Goal: Find specific page/section: Find specific page/section

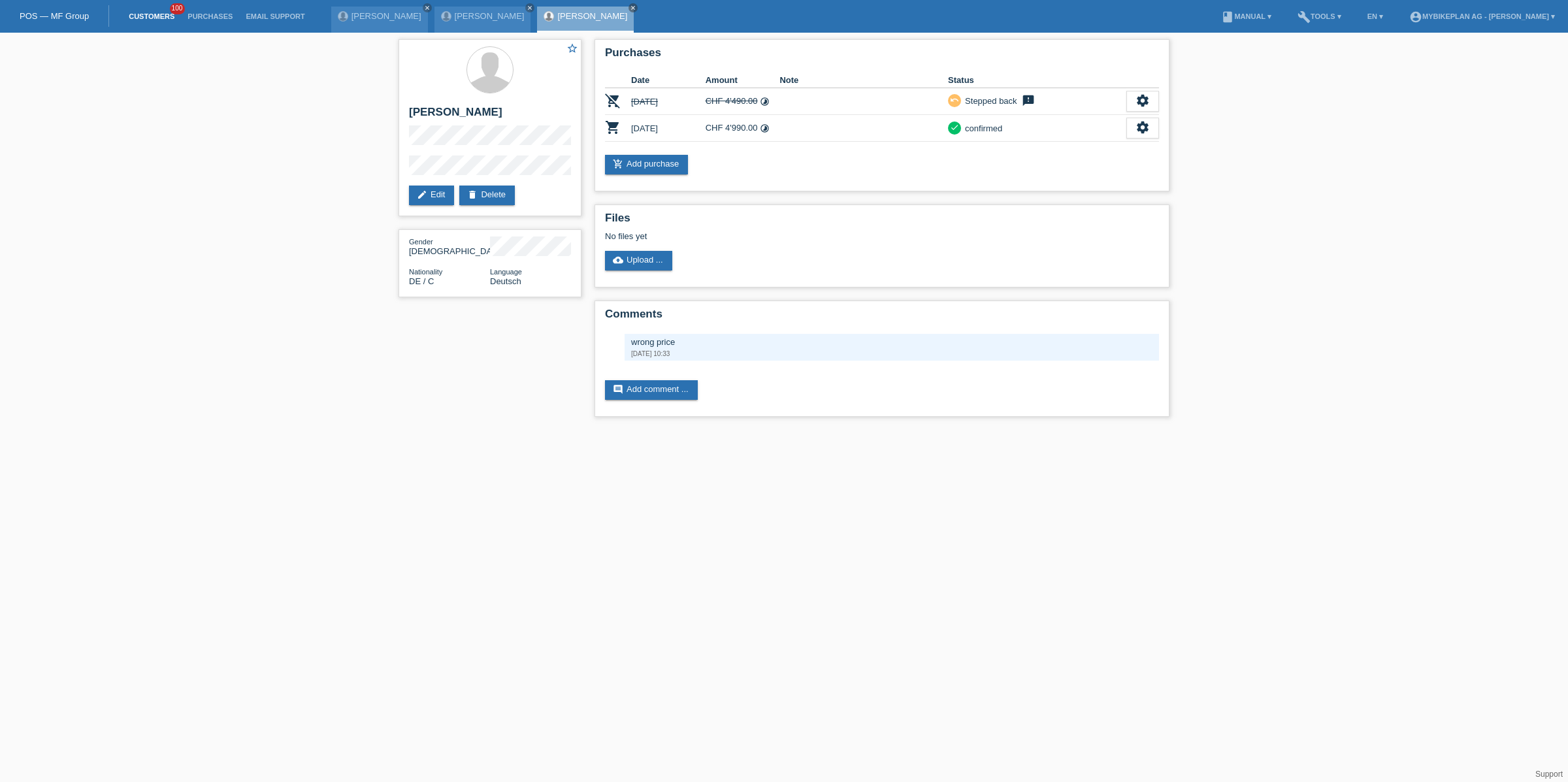
click at [129, 17] on link "Customers" at bounding box center [152, 17] width 59 height 8
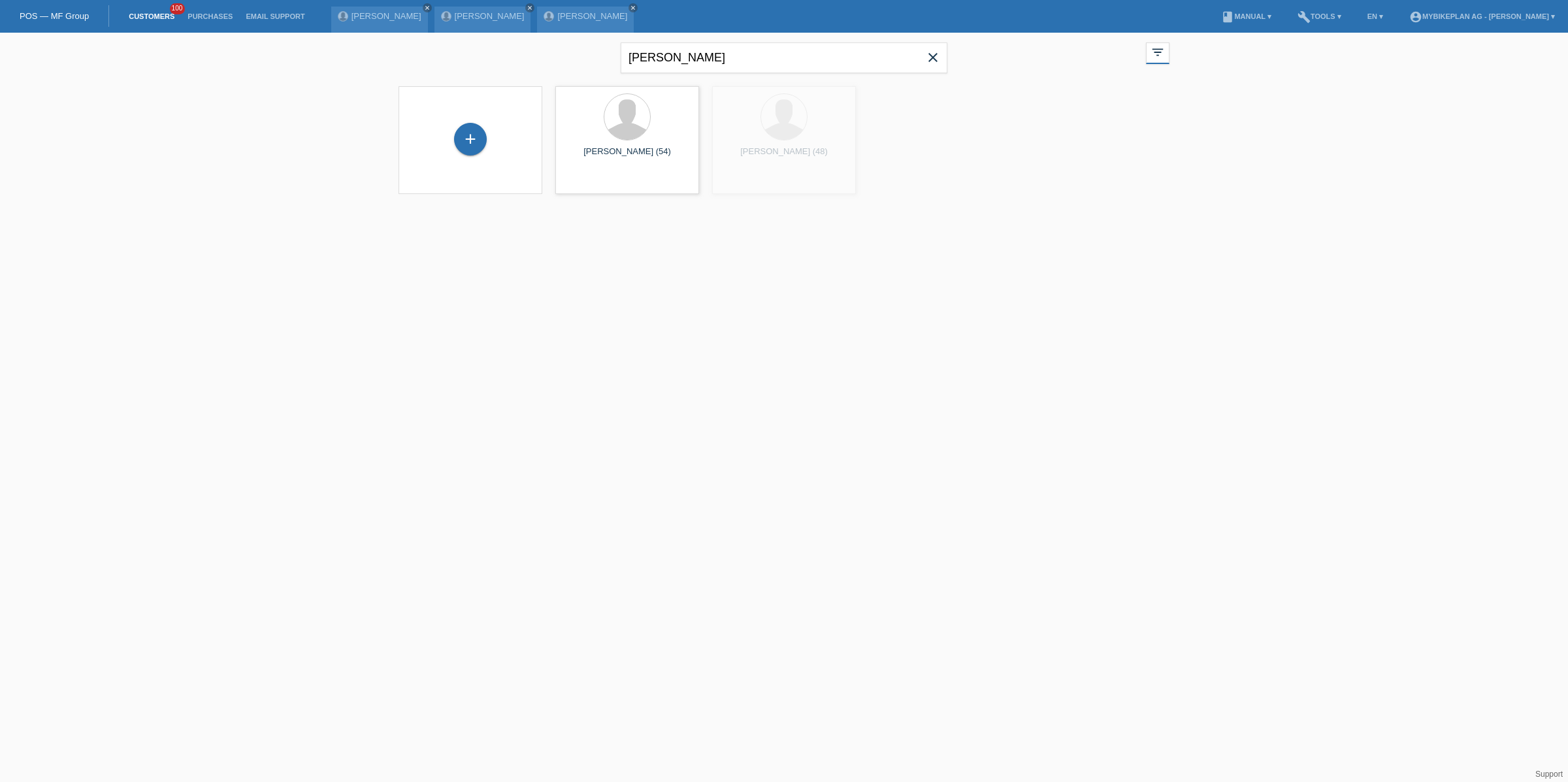
click at [935, 55] on icon "close" at bounding box center [933, 57] width 16 height 16
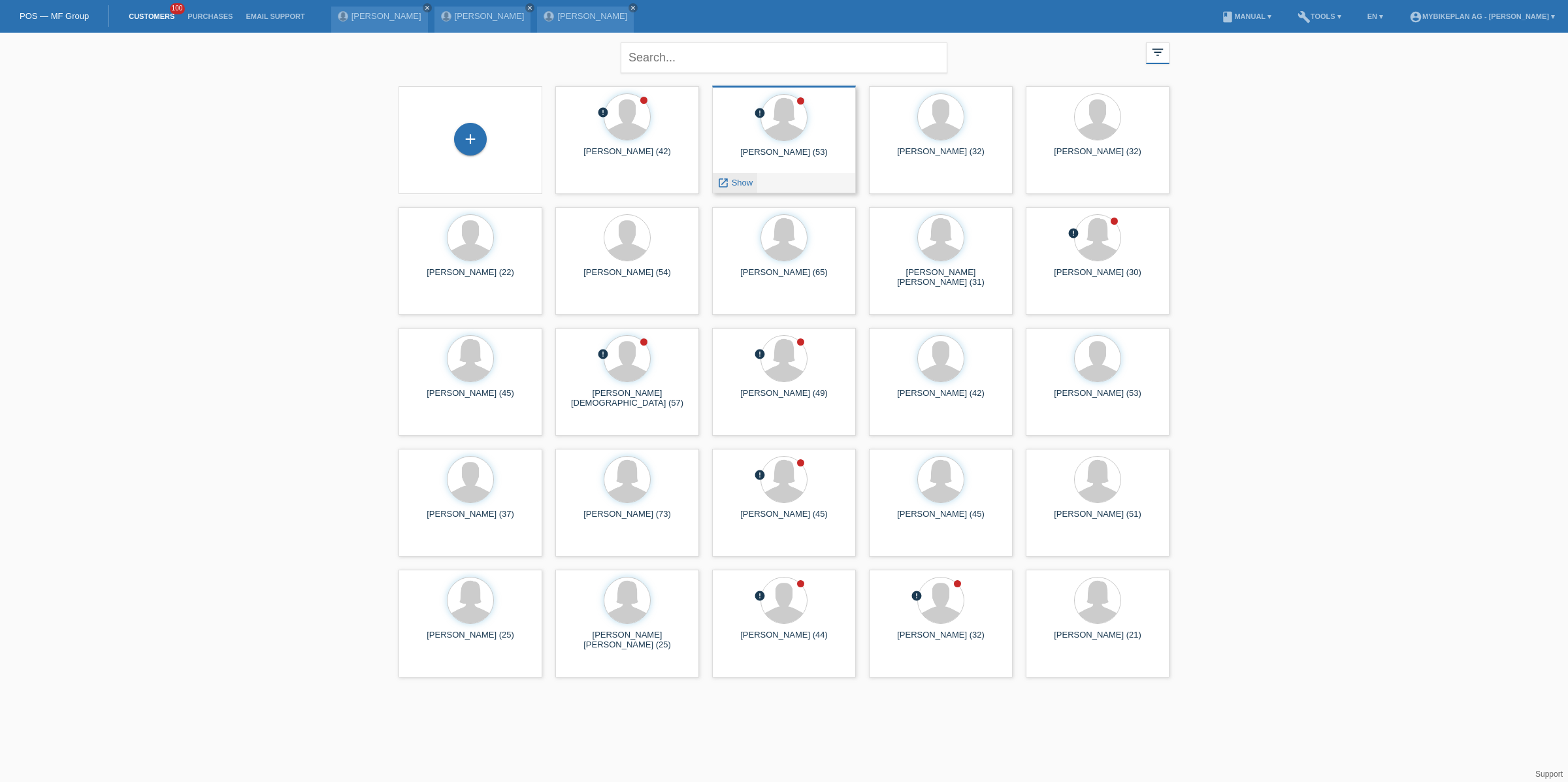
click at [738, 183] on span "Show" at bounding box center [742, 182] width 22 height 10
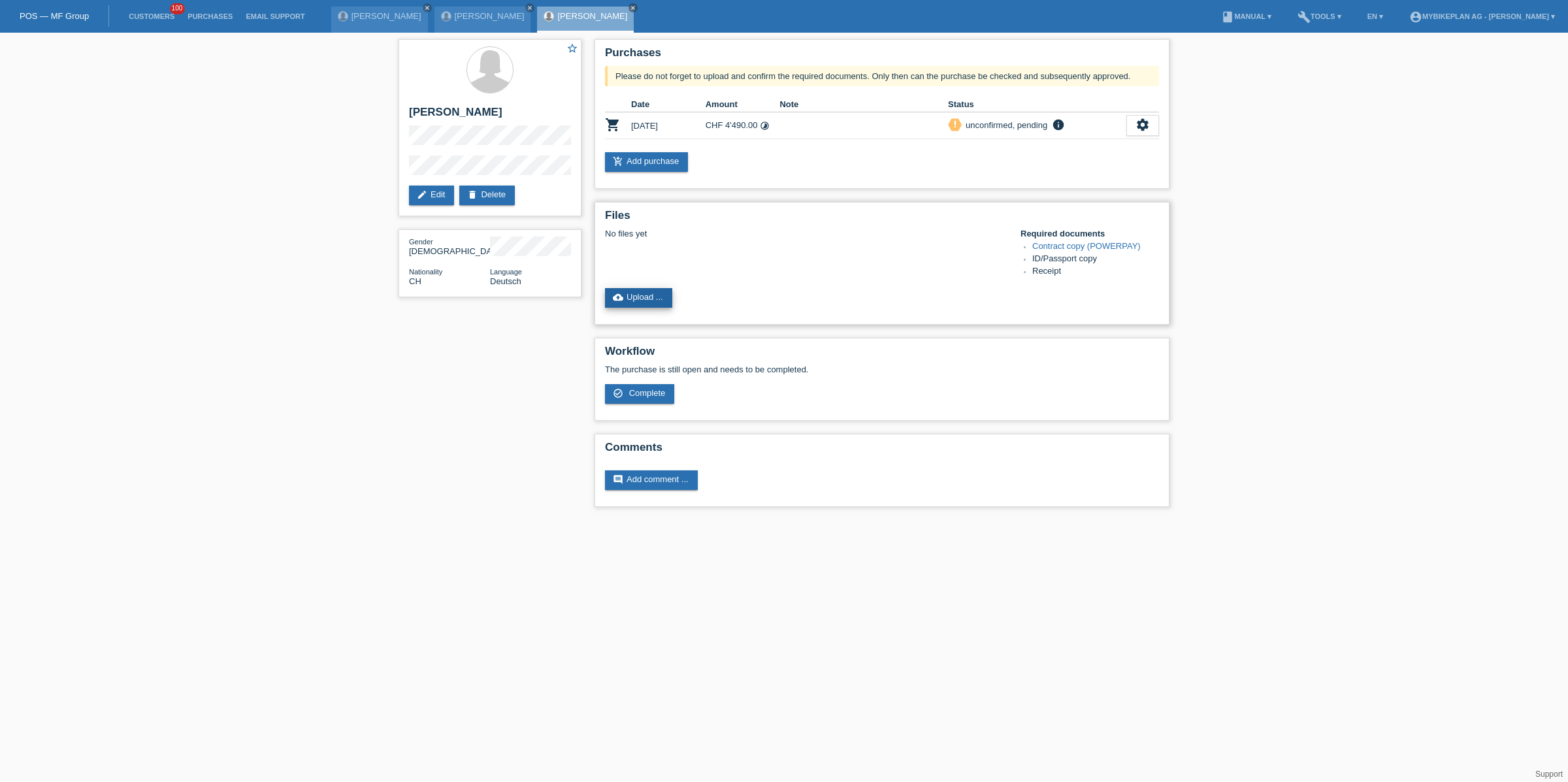
click at [632, 290] on link "cloud_upload Upload ..." at bounding box center [638, 298] width 68 height 20
